Goal: Information Seeking & Learning: Learn about a topic

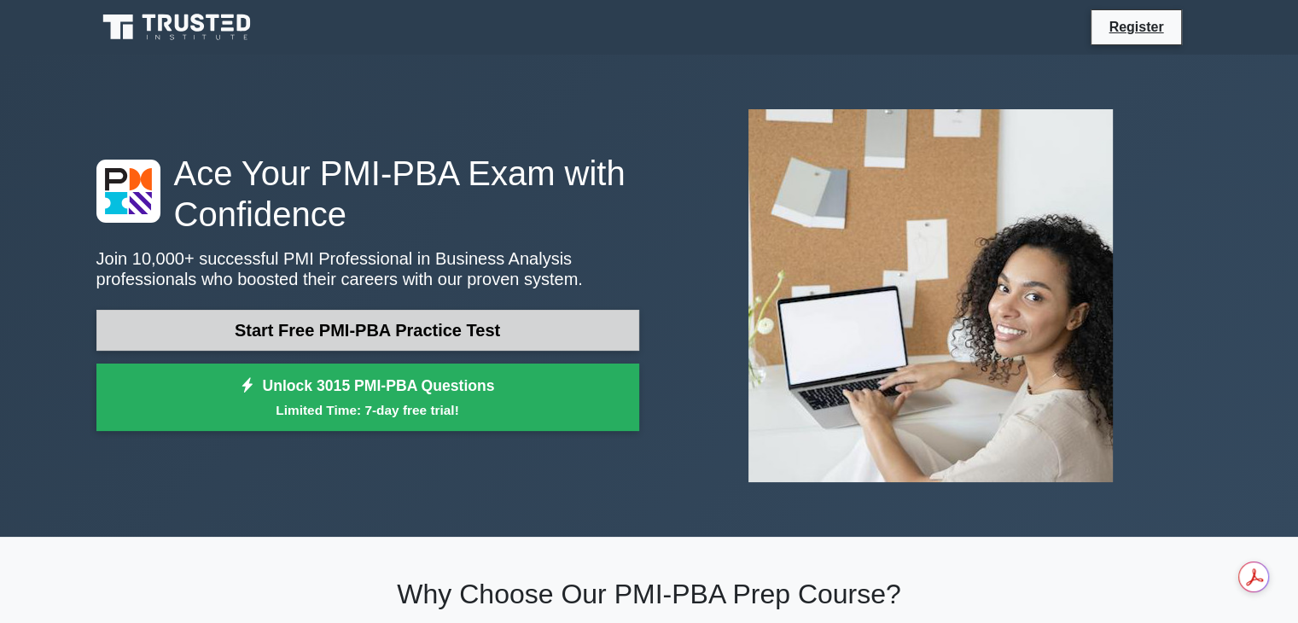
click at [415, 341] on link "Start Free PMI-PBA Practice Test" at bounding box center [367, 330] width 543 height 41
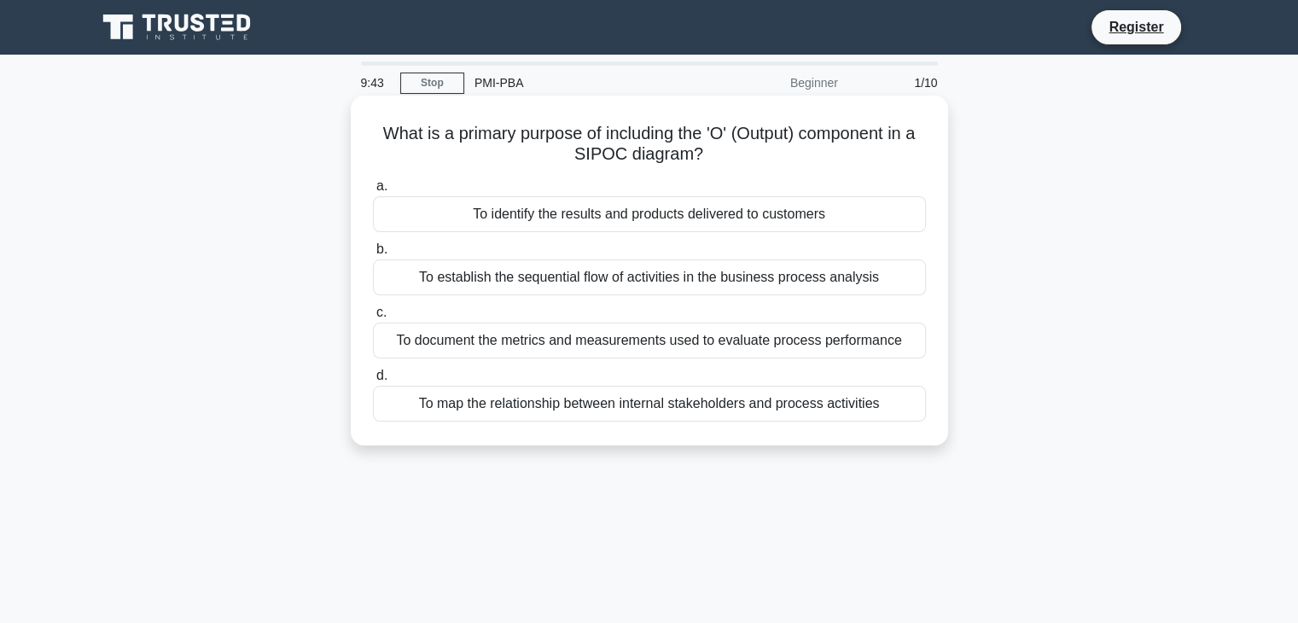
click at [780, 347] on div "To document the metrics and measurements used to evaluate process performance" at bounding box center [649, 341] width 553 height 36
click at [373, 318] on input "c. To document the metrics and measurements used to evaluate process performance" at bounding box center [373, 312] width 0 height 11
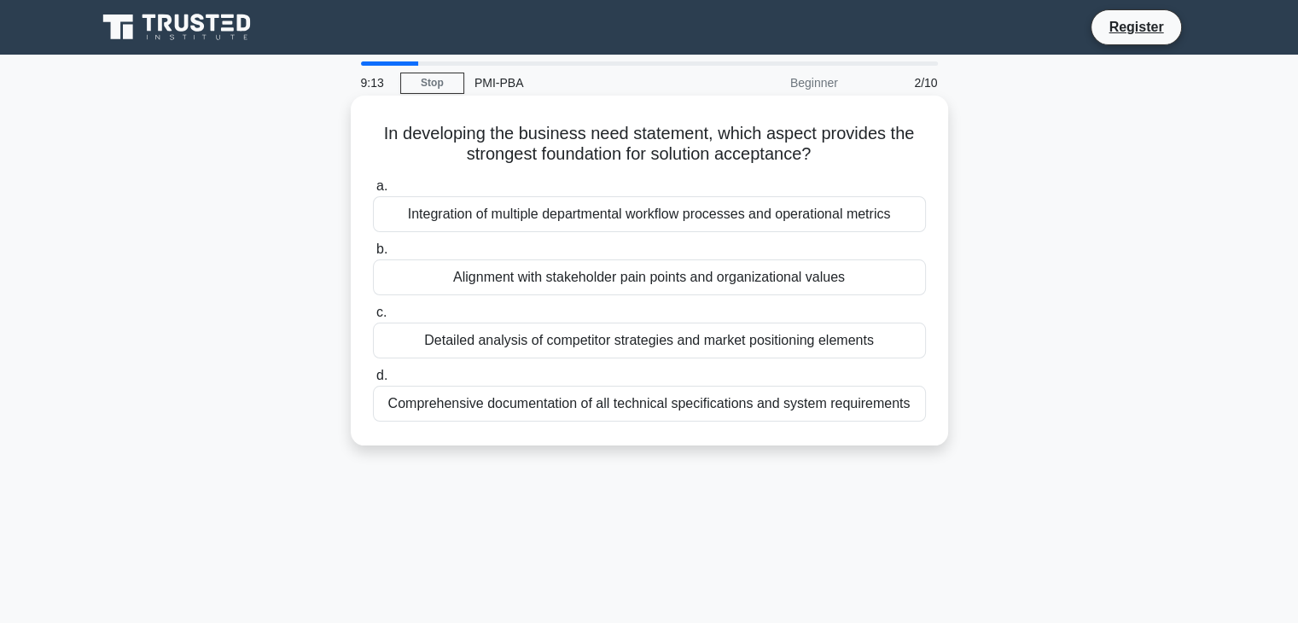
click at [813, 220] on div "Integration of multiple departmental workflow processes and operational metrics" at bounding box center [649, 214] width 553 height 36
click at [373, 192] on input "a. Integration of multiple departmental workflow processes and operational metr…" at bounding box center [373, 186] width 0 height 11
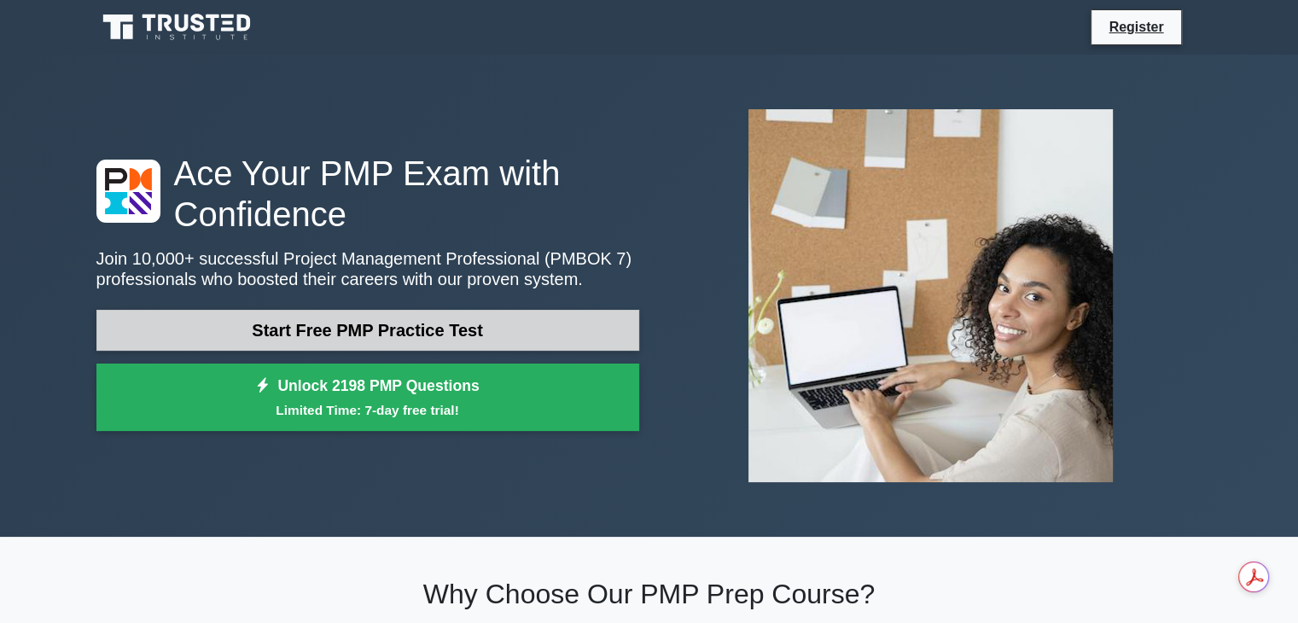
click at [376, 332] on link "Start Free PMP Practice Test" at bounding box center [367, 330] width 543 height 41
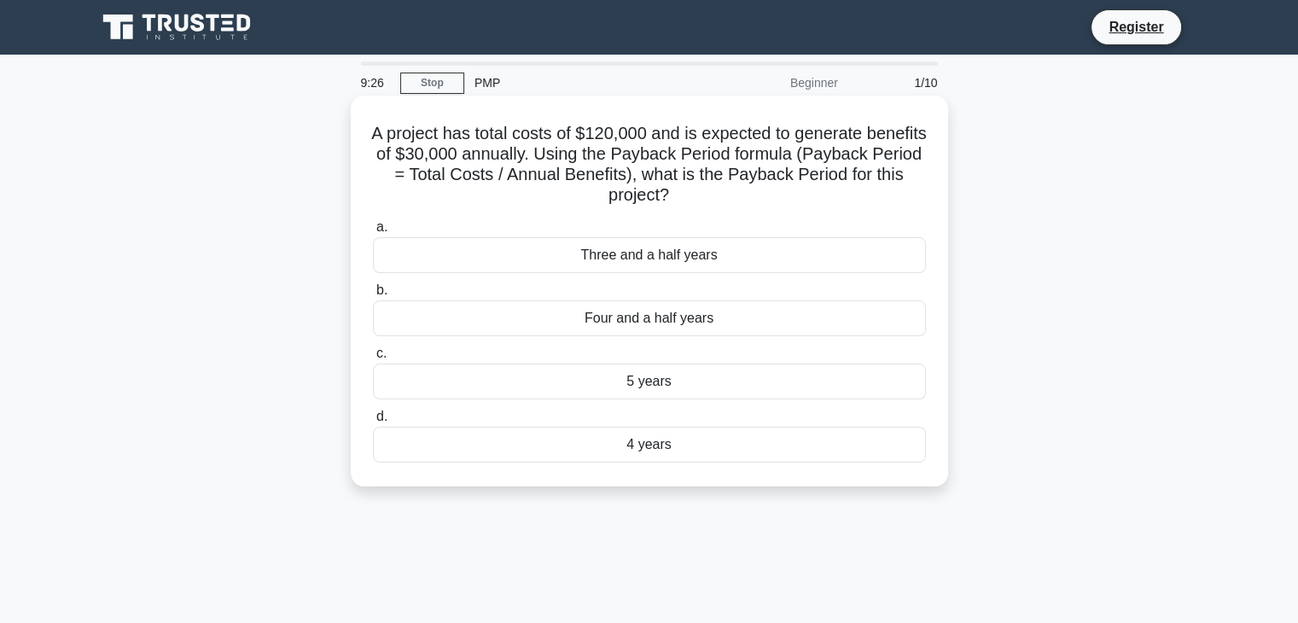
click at [660, 448] on div "4 years" at bounding box center [649, 445] width 553 height 36
click at [373, 423] on input "d. 4 years" at bounding box center [373, 416] width 0 height 11
